Goal: Task Accomplishment & Management: Manage account settings

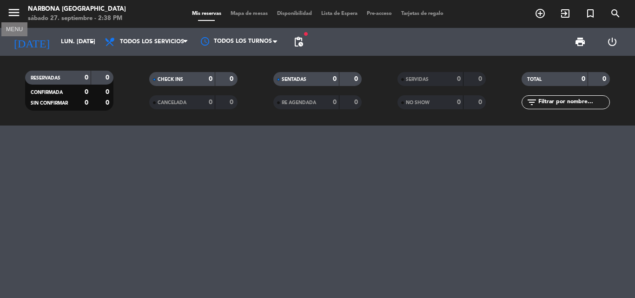
click at [17, 17] on icon "menu" at bounding box center [14, 13] width 14 height 14
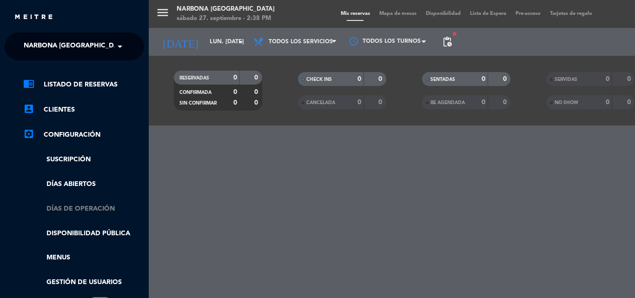
click at [81, 208] on link "Días de Operación" at bounding box center [83, 208] width 121 height 11
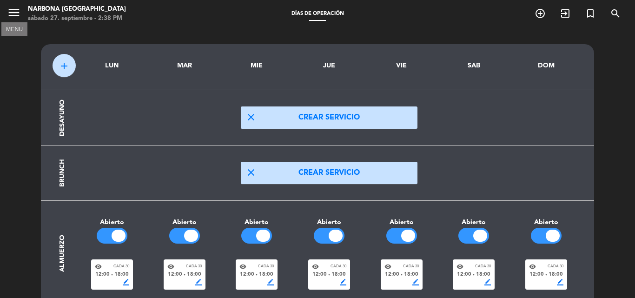
click at [11, 15] on icon "menu" at bounding box center [14, 13] width 14 height 14
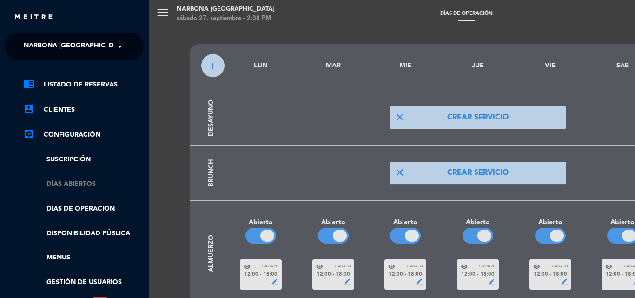
click at [61, 184] on link "Días abiertos" at bounding box center [83, 184] width 121 height 11
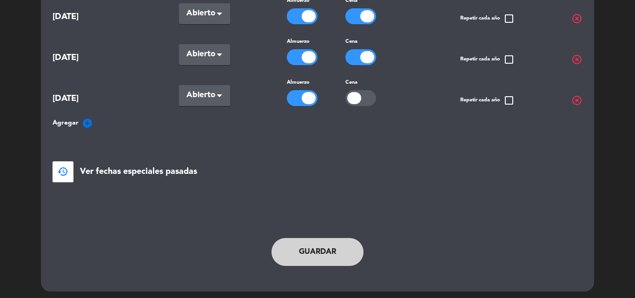
scroll to position [220, 0]
click at [320, 262] on button "Guardar" at bounding box center [317, 251] width 92 height 28
click at [320, 249] on button "Guardar" at bounding box center [317, 251] width 92 height 28
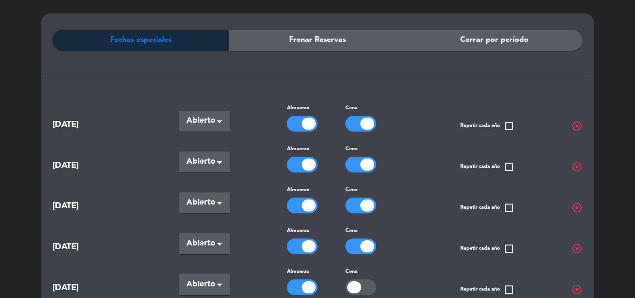
scroll to position [0, 0]
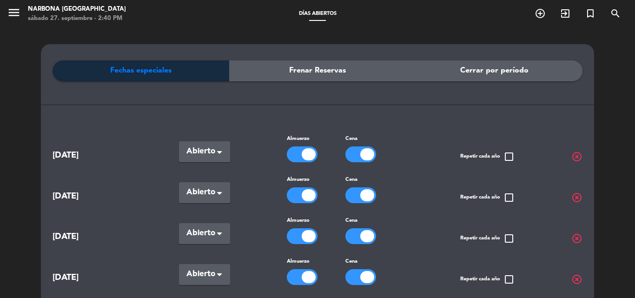
click at [487, 72] on span "Cerrar por período" at bounding box center [494, 71] width 68 height 12
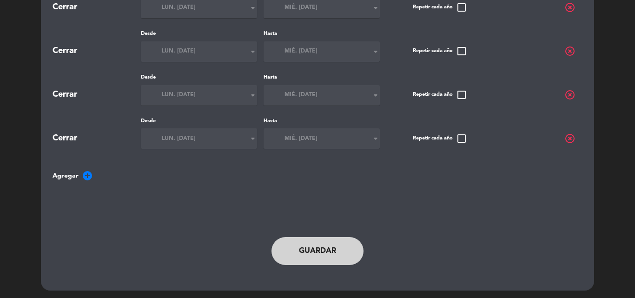
scroll to position [6041, 0]
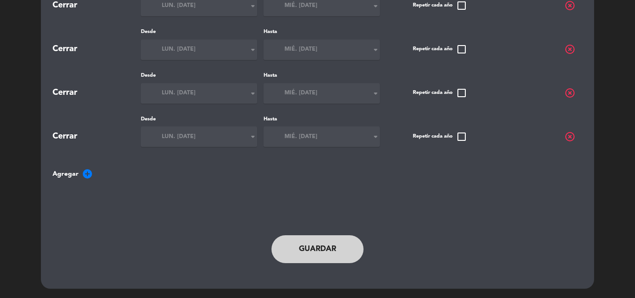
click at [334, 242] on button "Guardar" at bounding box center [317, 249] width 92 height 28
